Goal: Task Accomplishment & Management: Manage account settings

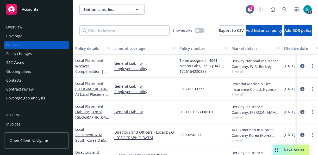
click at [281, 150] on div "Nova Assist" at bounding box center [294, 149] width 29 height 4
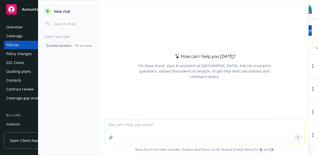
click at [24, 28] on div "Overview" at bounding box center [36, 27] width 60 height 8
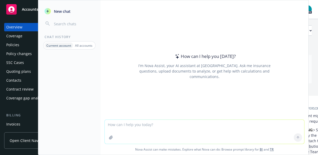
click at [87, 43] on p "All accounts" at bounding box center [83, 45] width 17 height 4
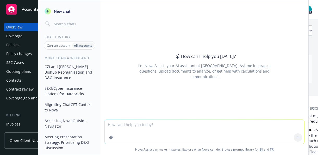
click at [63, 46] on p "Current account" at bounding box center [58, 45] width 23 height 4
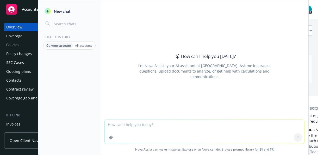
click at [14, 45] on div "Policies" at bounding box center [12, 45] width 13 height 8
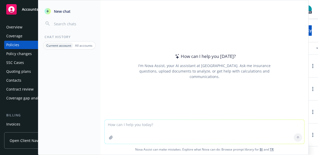
click at [14, 26] on div "Overview" at bounding box center [14, 27] width 16 height 8
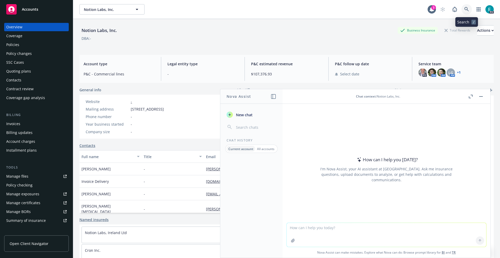
click at [318, 8] on icon at bounding box center [466, 9] width 5 height 5
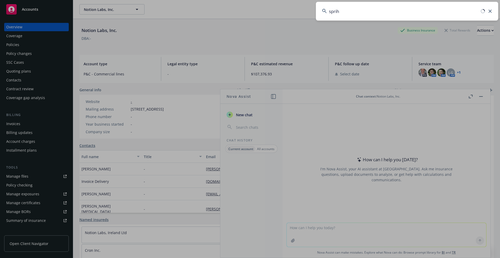
type input "sprih"
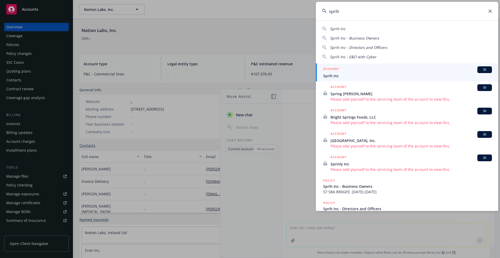
click at [318, 71] on div "ACCOUNT BI" at bounding box center [407, 69] width 169 height 7
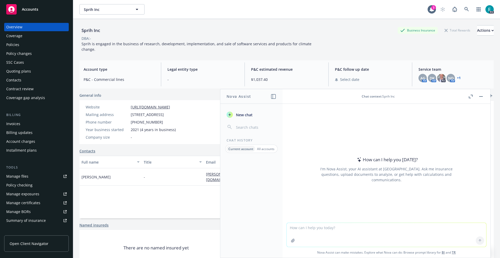
click at [28, 45] on div "Policies" at bounding box center [36, 45] width 60 height 8
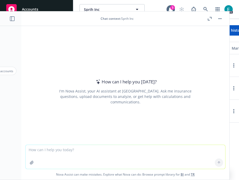
click at [132, 18] on div "Chat context : Sprih Inc" at bounding box center [116, 18] width 33 height 4
click at [220, 17] on button "button" at bounding box center [220, 19] width 6 height 6
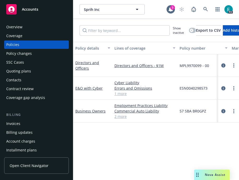
click at [203, 154] on div "Nova Assist" at bounding box center [214, 175] width 29 height 4
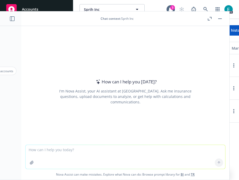
click at [128, 19] on div "Chat context : Sprih Inc" at bounding box center [116, 18] width 33 height 4
click at [220, 17] on button "button" at bounding box center [220, 19] width 6 height 6
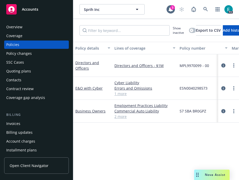
click at [27, 30] on div "Overview" at bounding box center [36, 27] width 60 height 8
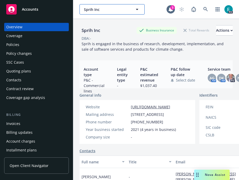
click at [135, 8] on icon "button" at bounding box center [137, 9] width 6 height 6
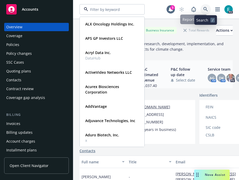
click at [204, 10] on icon at bounding box center [205, 9] width 4 height 4
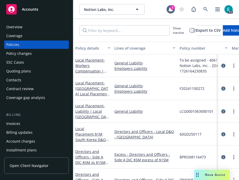
click at [35, 29] on div "Overview" at bounding box center [36, 27] width 60 height 8
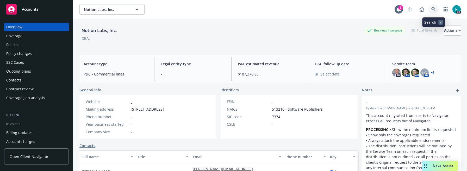
click at [318, 9] on icon at bounding box center [433, 9] width 5 height 5
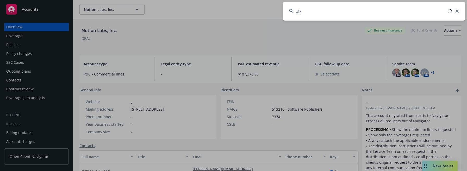
type input "alx"
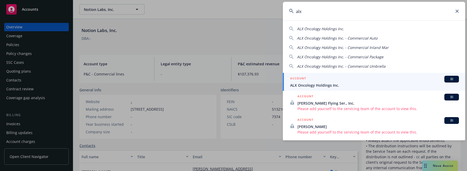
click at [318, 83] on span "ALX Oncology Holdings Inc." at bounding box center [374, 85] width 169 height 5
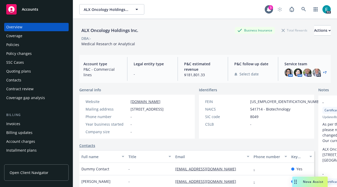
click at [318, 72] on link "+ 7" at bounding box center [325, 72] width 4 height 3
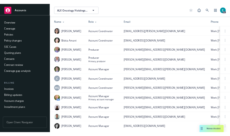
scroll to position [152, 0]
